Goal: Task Accomplishment & Management: Use online tool/utility

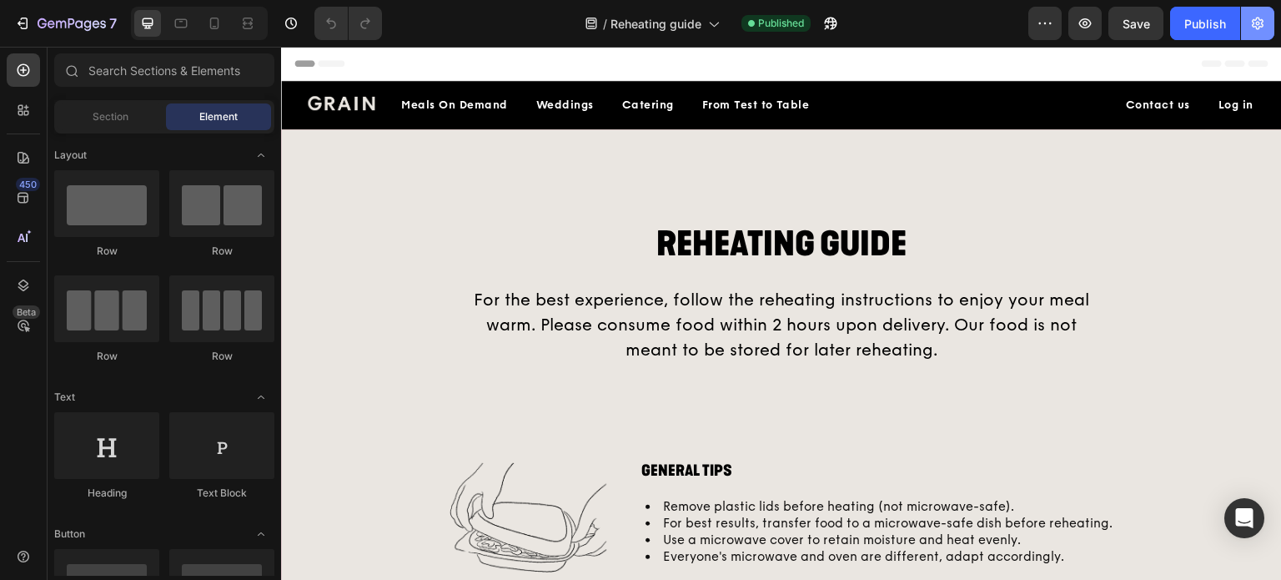
click at [1260, 20] on icon "button" at bounding box center [1258, 24] width 12 height 13
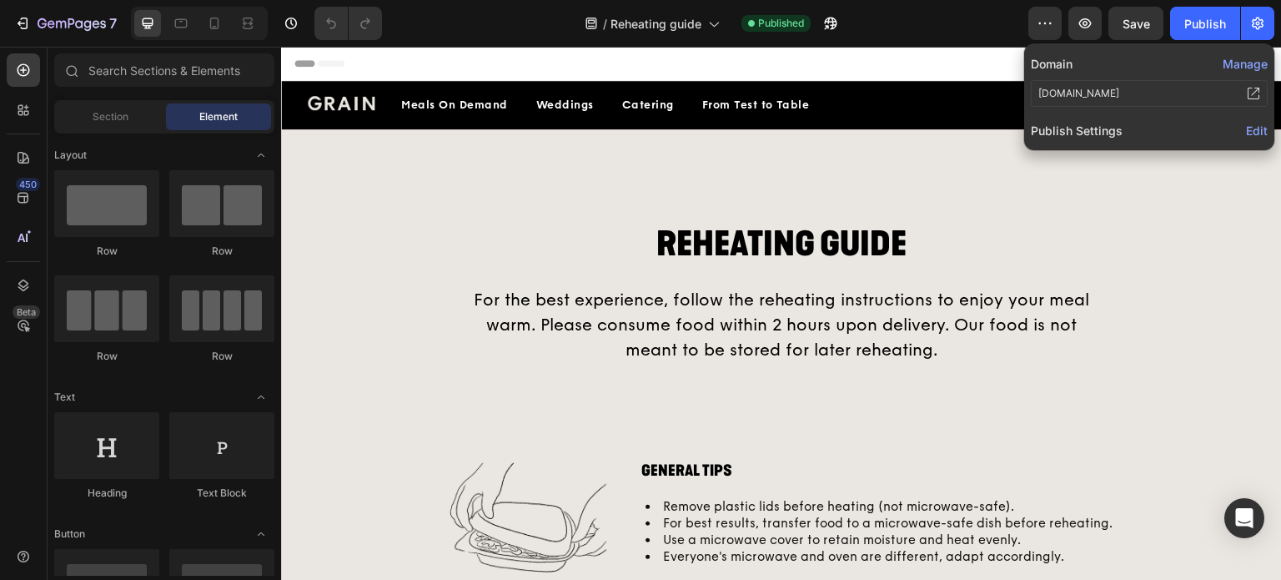
click at [1264, 134] on span "Edit" at bounding box center [1257, 130] width 22 height 14
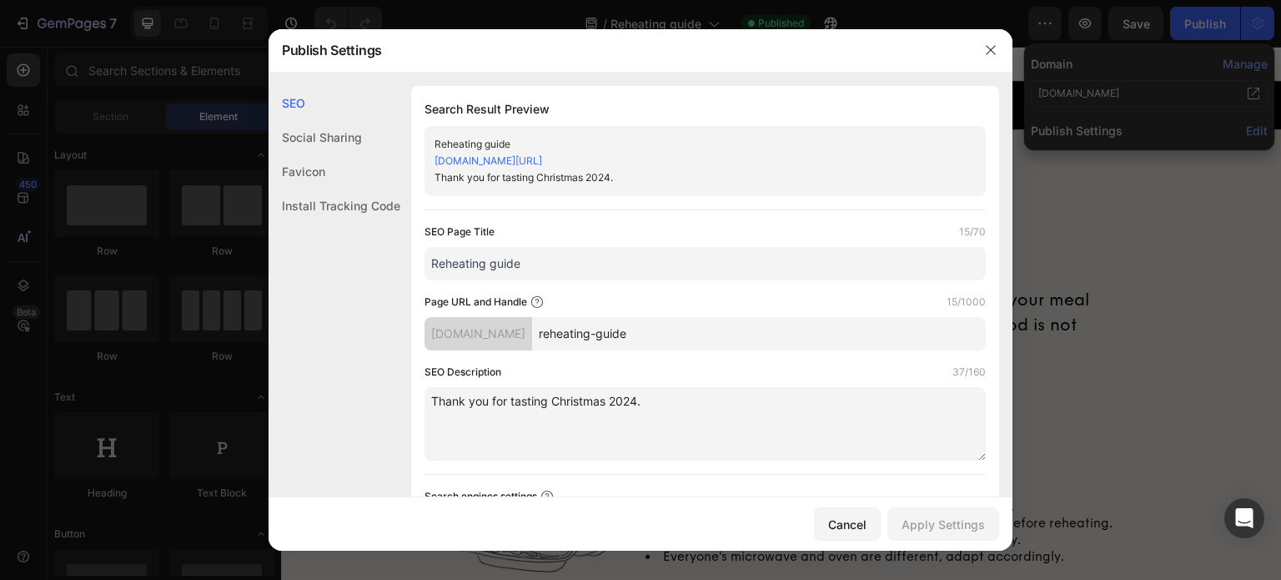
click at [327, 216] on div "Install Tracking Code" at bounding box center [335, 206] width 132 height 34
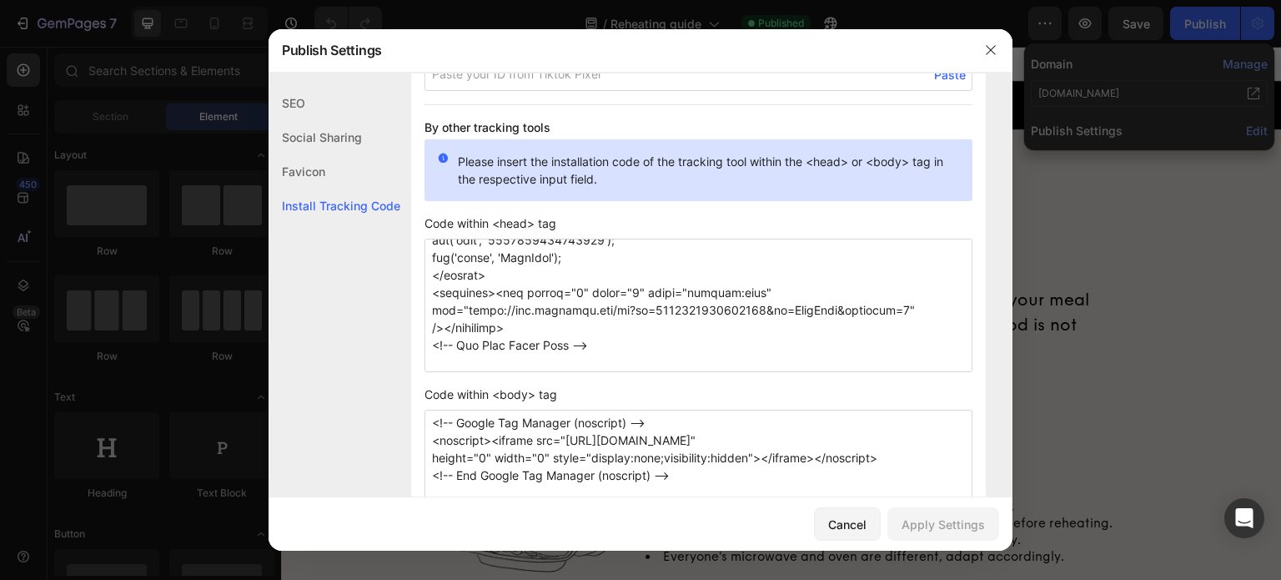
scroll to position [312, 0]
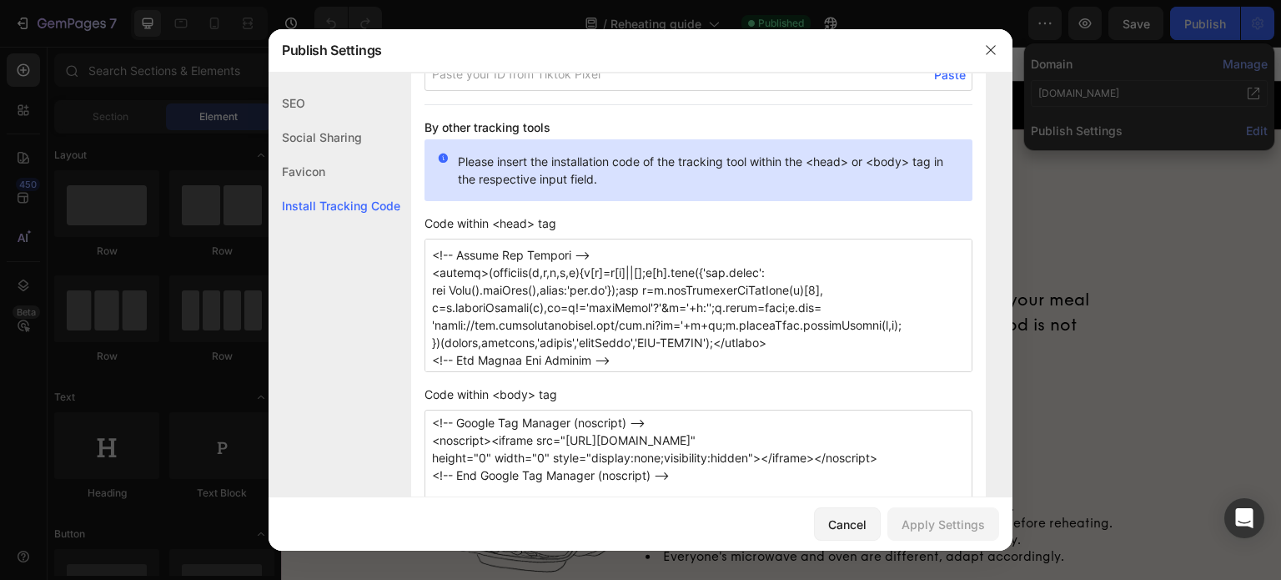
click at [655, 353] on textarea at bounding box center [699, 305] width 548 height 133
paste textarea "<!-- Google Tag Manager --> <script>(function(w,d,s,l,i){w[l]=w[l]||[];w[l].pus…"
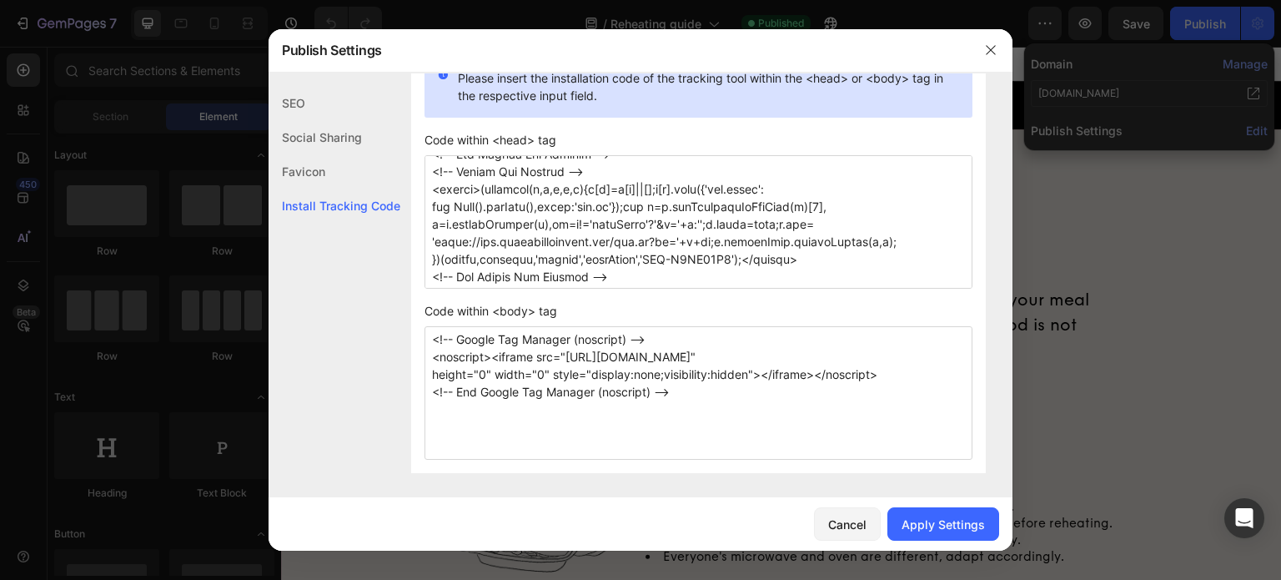
scroll to position [1481, 0]
type textarea "<!-- Meta Pixel Code --> <script> !function(f,b,e,v,n,t,s) {if(f.fbq)return;n=f…"
click at [678, 391] on textarea "<!-- Google Tag Manager (noscript) --> <noscript><iframe src="https://www.googl…" at bounding box center [699, 392] width 548 height 133
paste textarea "<!-- Google Tag Manager (noscript) --> <noscript><iframe src="https://www.googl…"
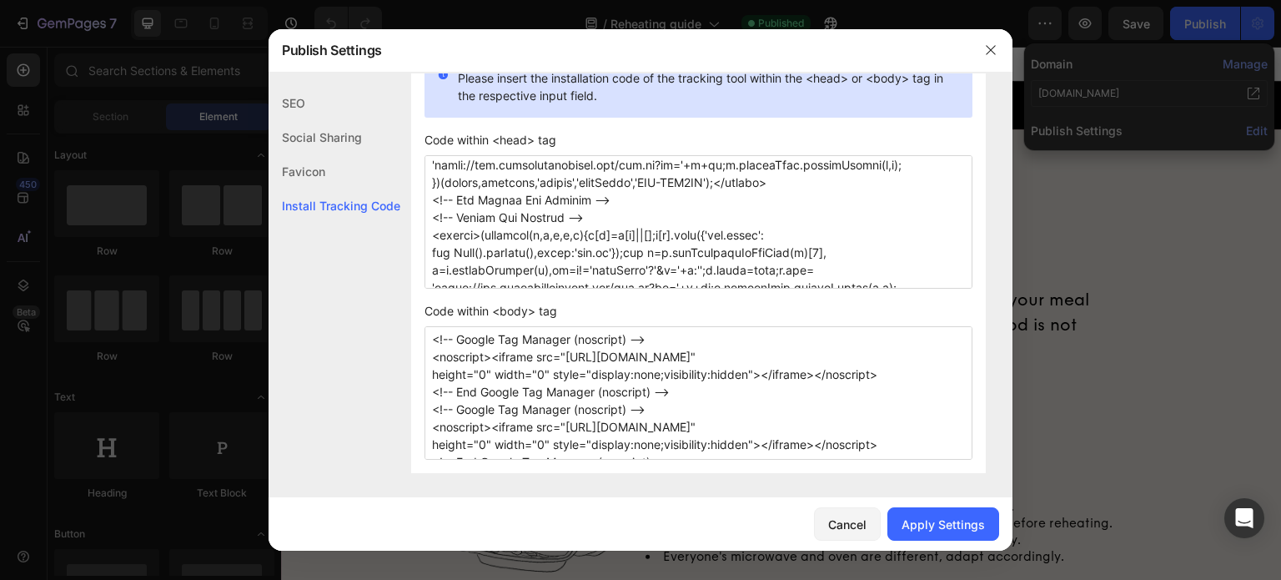
scroll to position [351, 0]
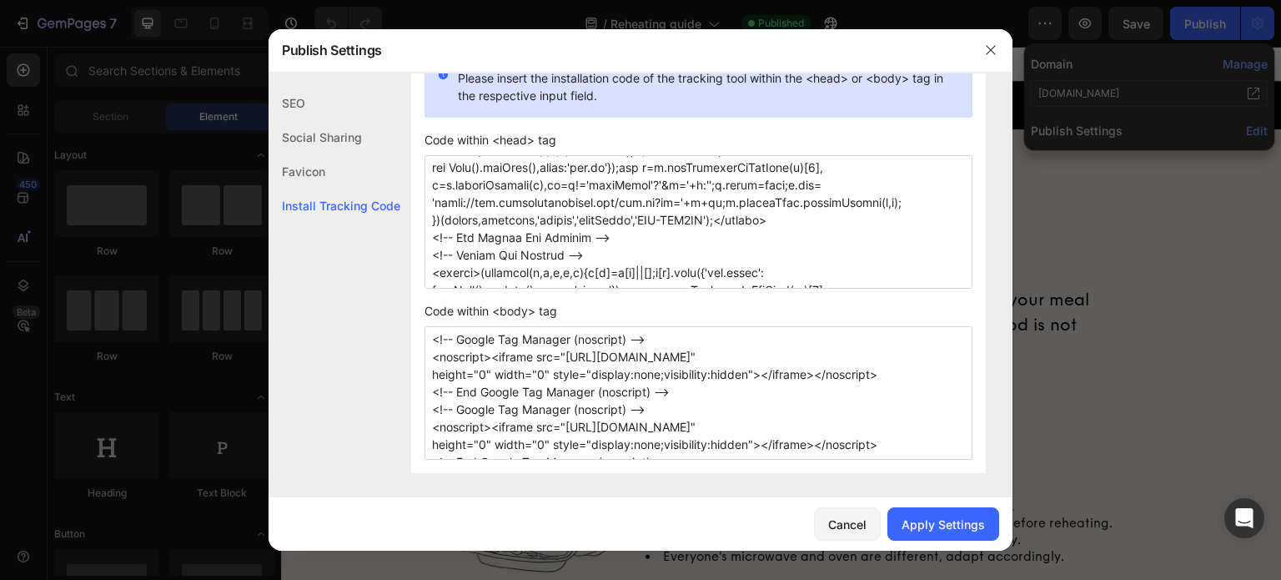
type textarea "<!-- Google Tag Manager (noscript) --> <noscript><iframe src="https://www.googl…"
click at [643, 240] on textarea at bounding box center [699, 221] width 548 height 133
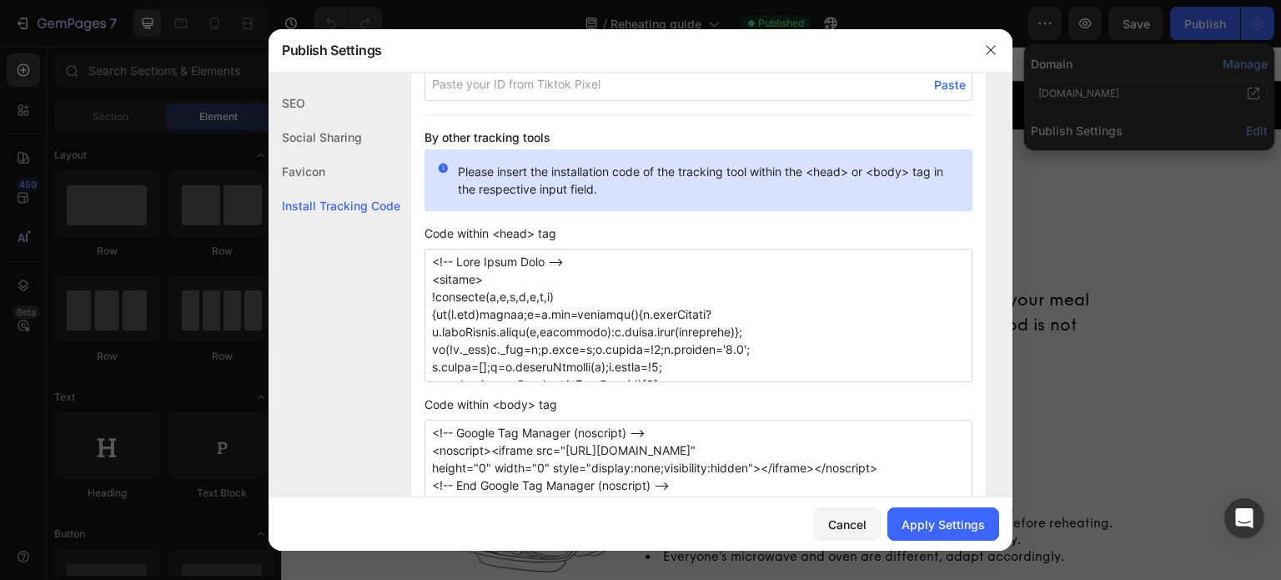
scroll to position [1481, 0]
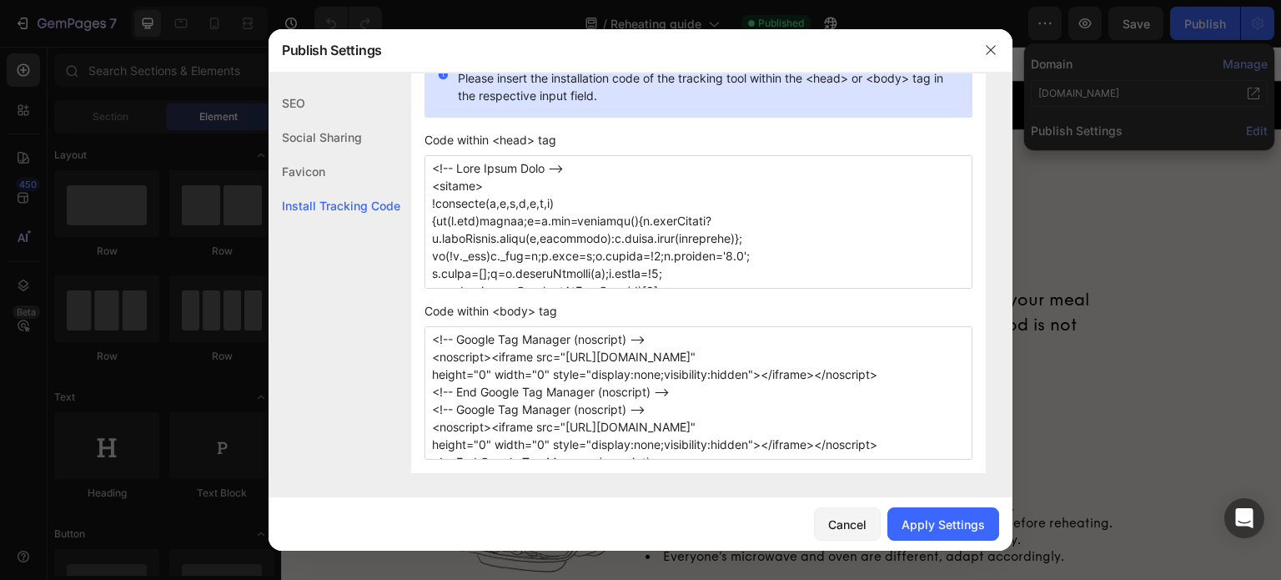
type textarea "<!-- Meta Pixel Code --> <script> !function(f,b,e,v,n,t,s) {if(f.fbq)return;n=f…"
click at [931, 508] on button "Apply Settings" at bounding box center [944, 523] width 112 height 33
click at [981, 49] on button "button" at bounding box center [991, 50] width 27 height 27
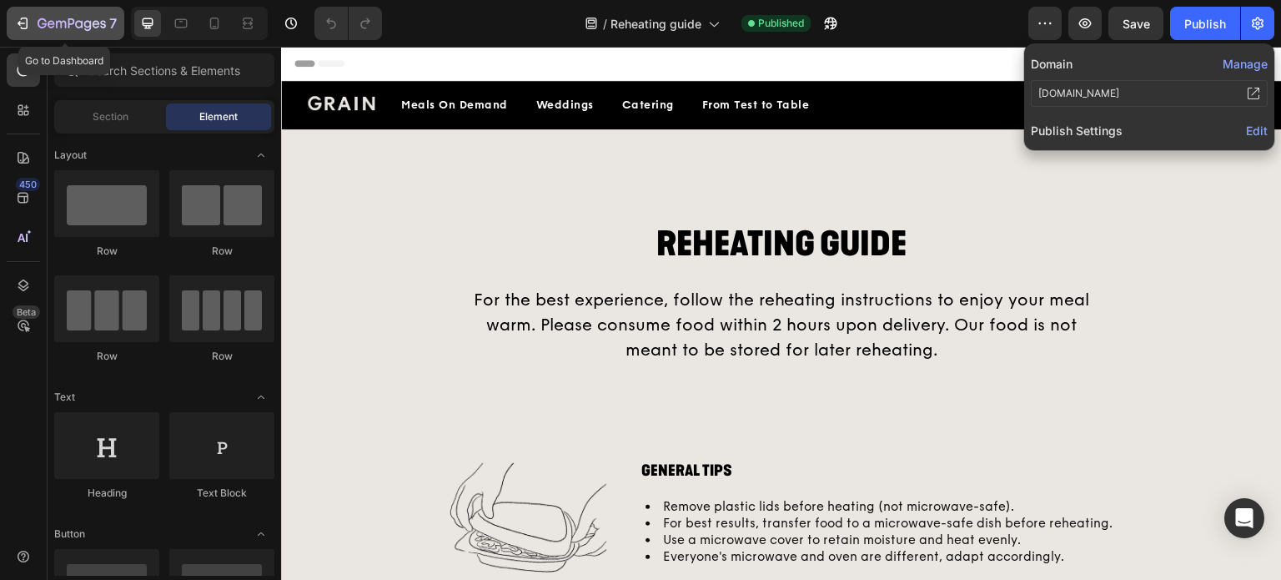
click at [28, 28] on icon "button" at bounding box center [22, 23] width 17 height 17
